Goal: Browse casually

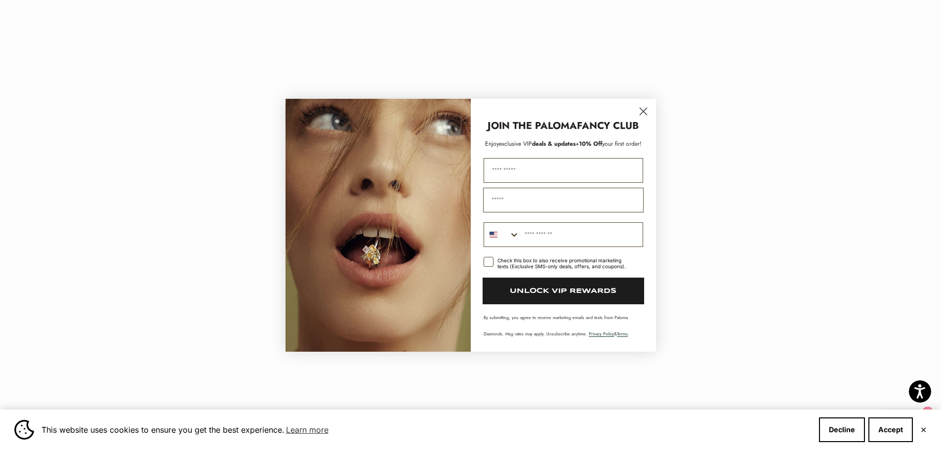
scroll to position [1186, 0]
click at [639, 110] on circle "Close dialog" at bounding box center [643, 111] width 16 height 16
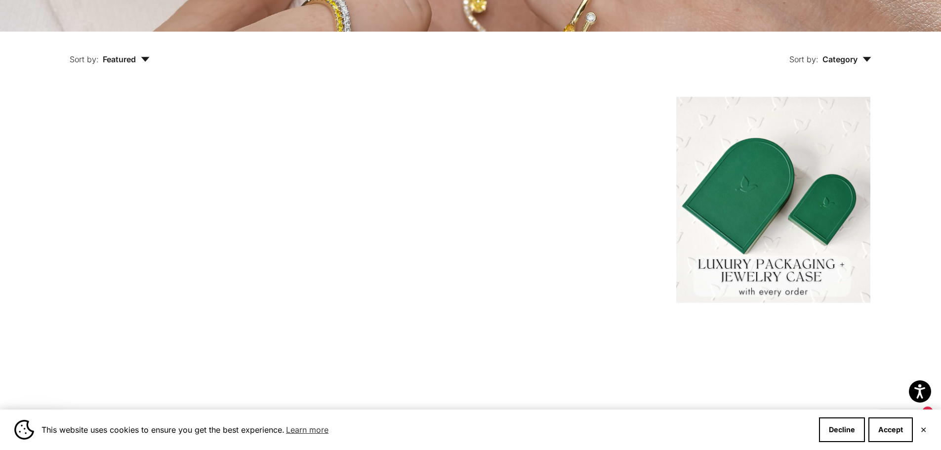
scroll to position [0, 0]
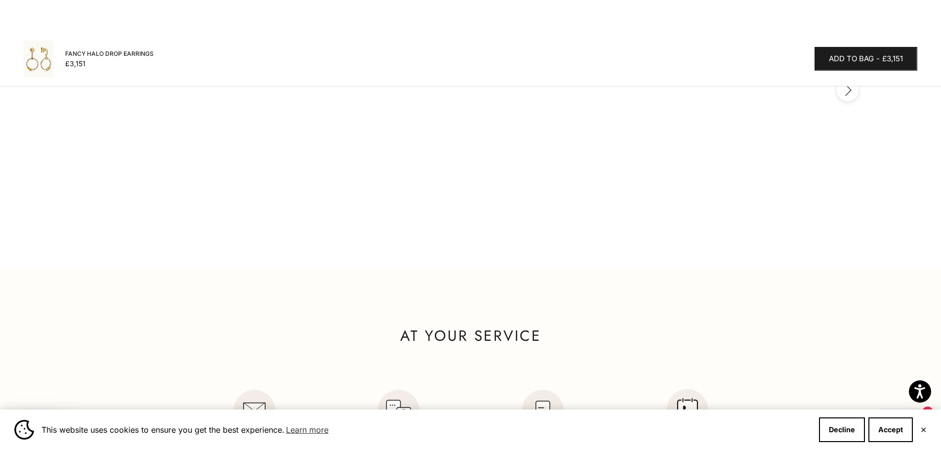
scroll to position [1531, 0]
